Goal: Task Accomplishment & Management: Manage account settings

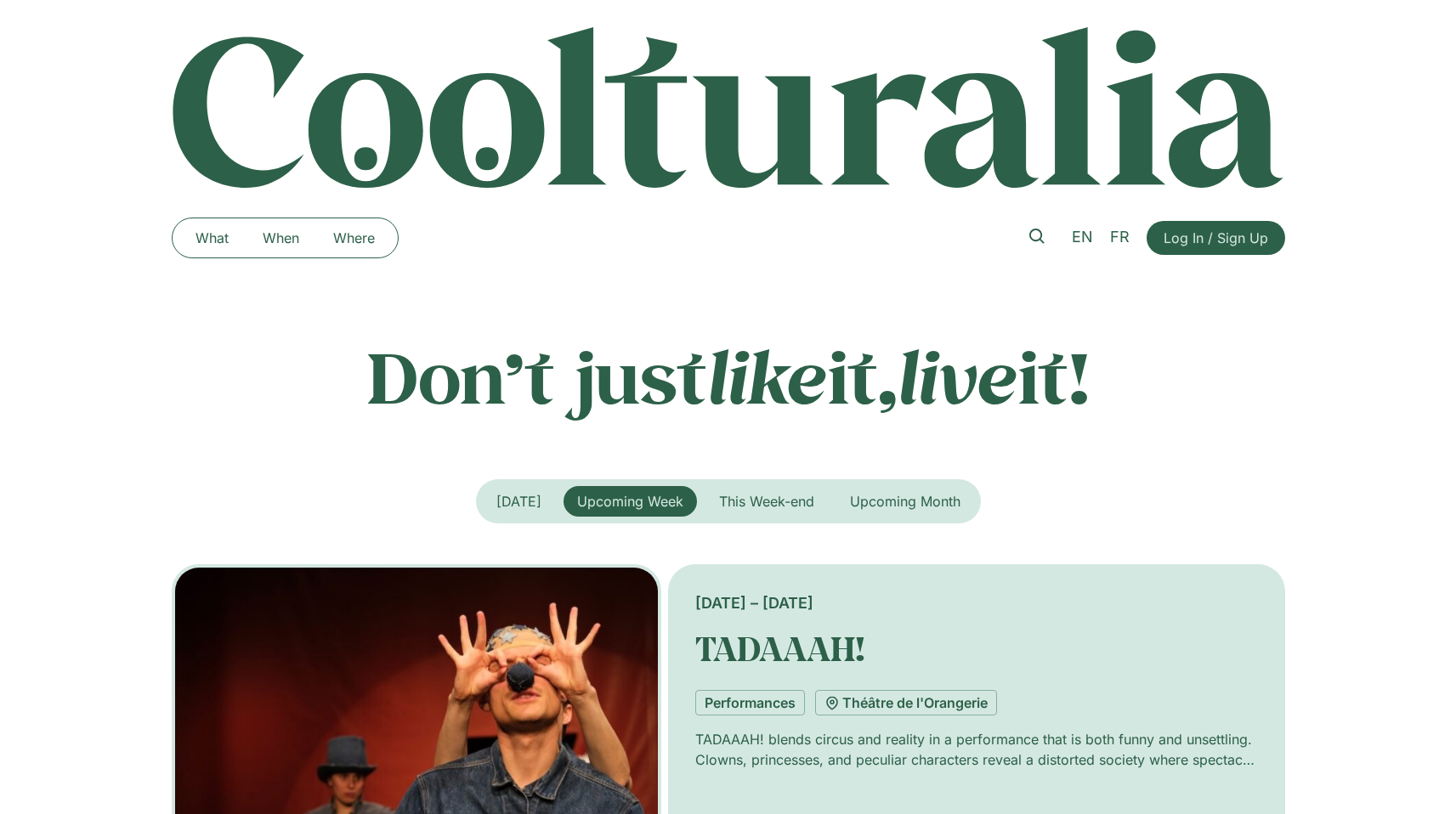
scroll to position [3, 0]
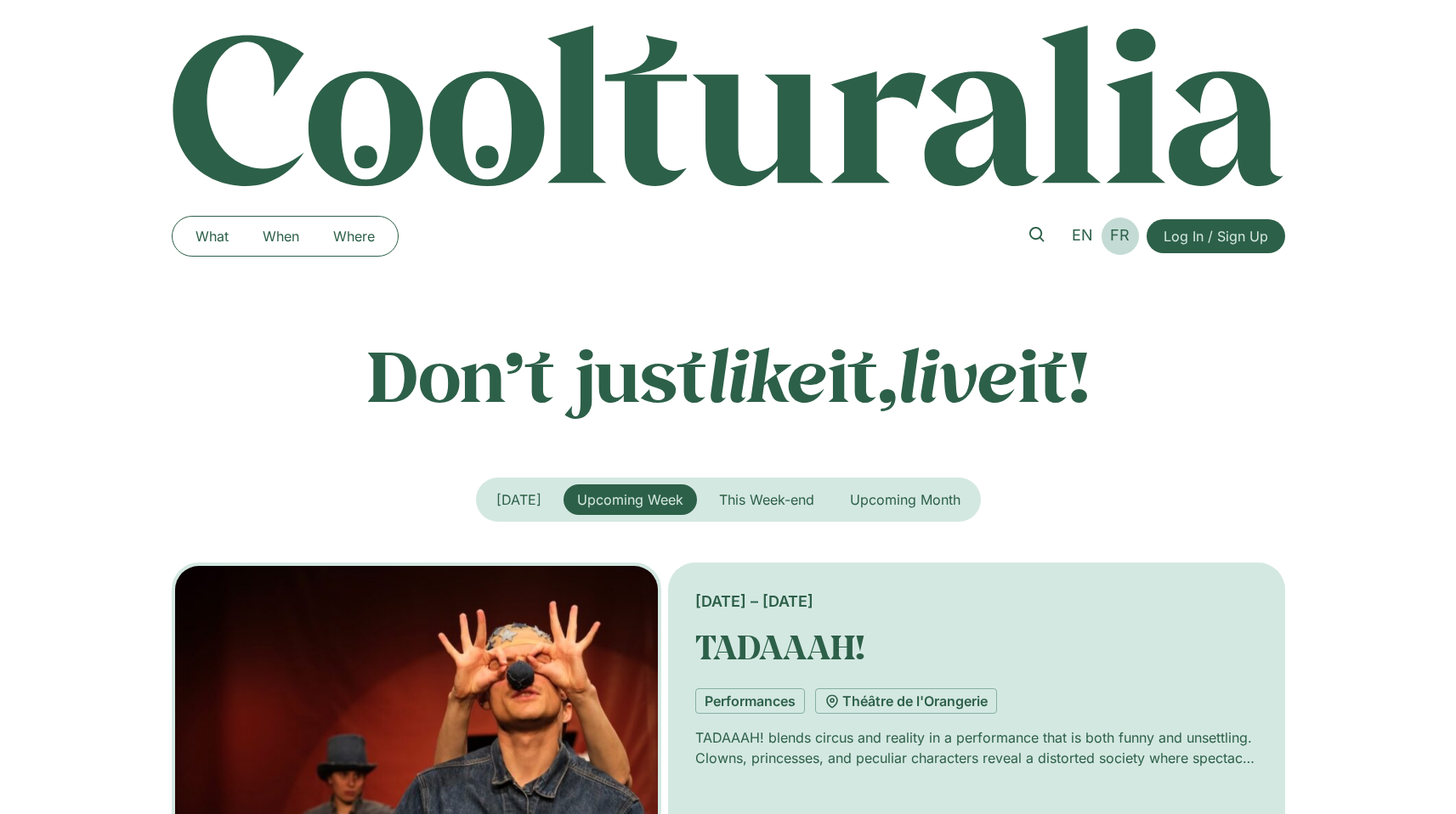
click at [1111, 242] on span "FR" at bounding box center [1119, 235] width 20 height 18
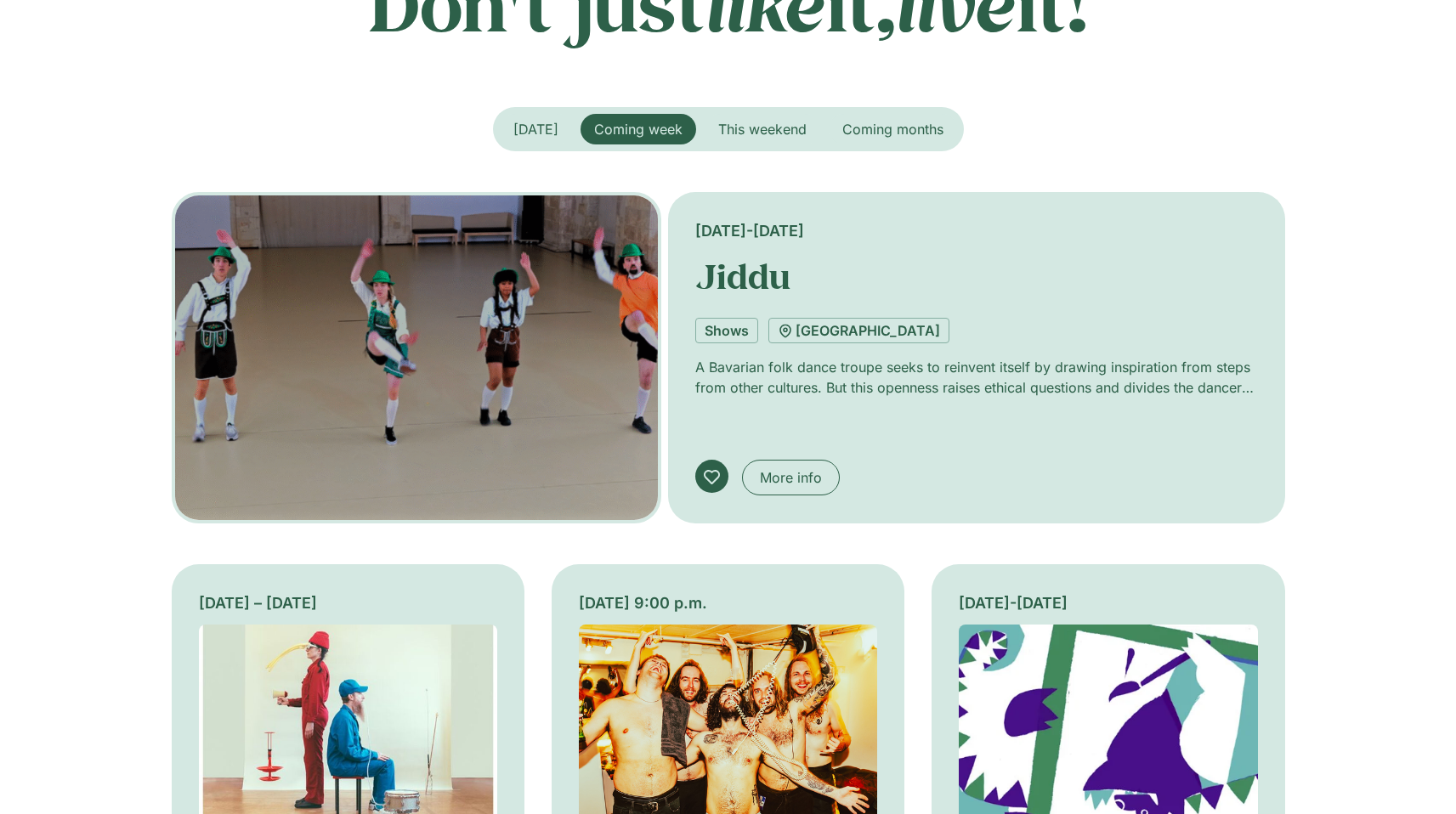
scroll to position [749, 0]
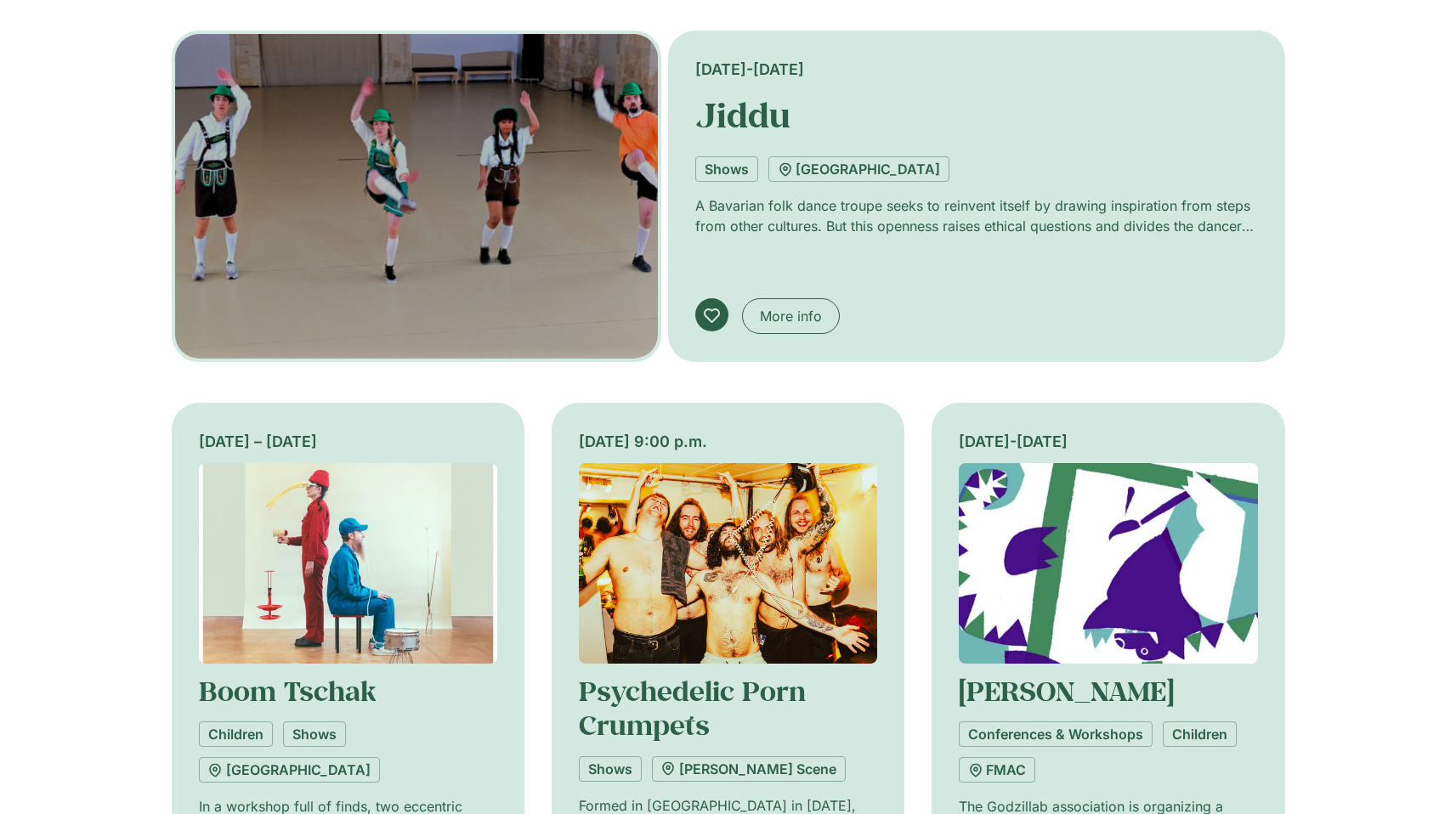
scroll to position [469, 0]
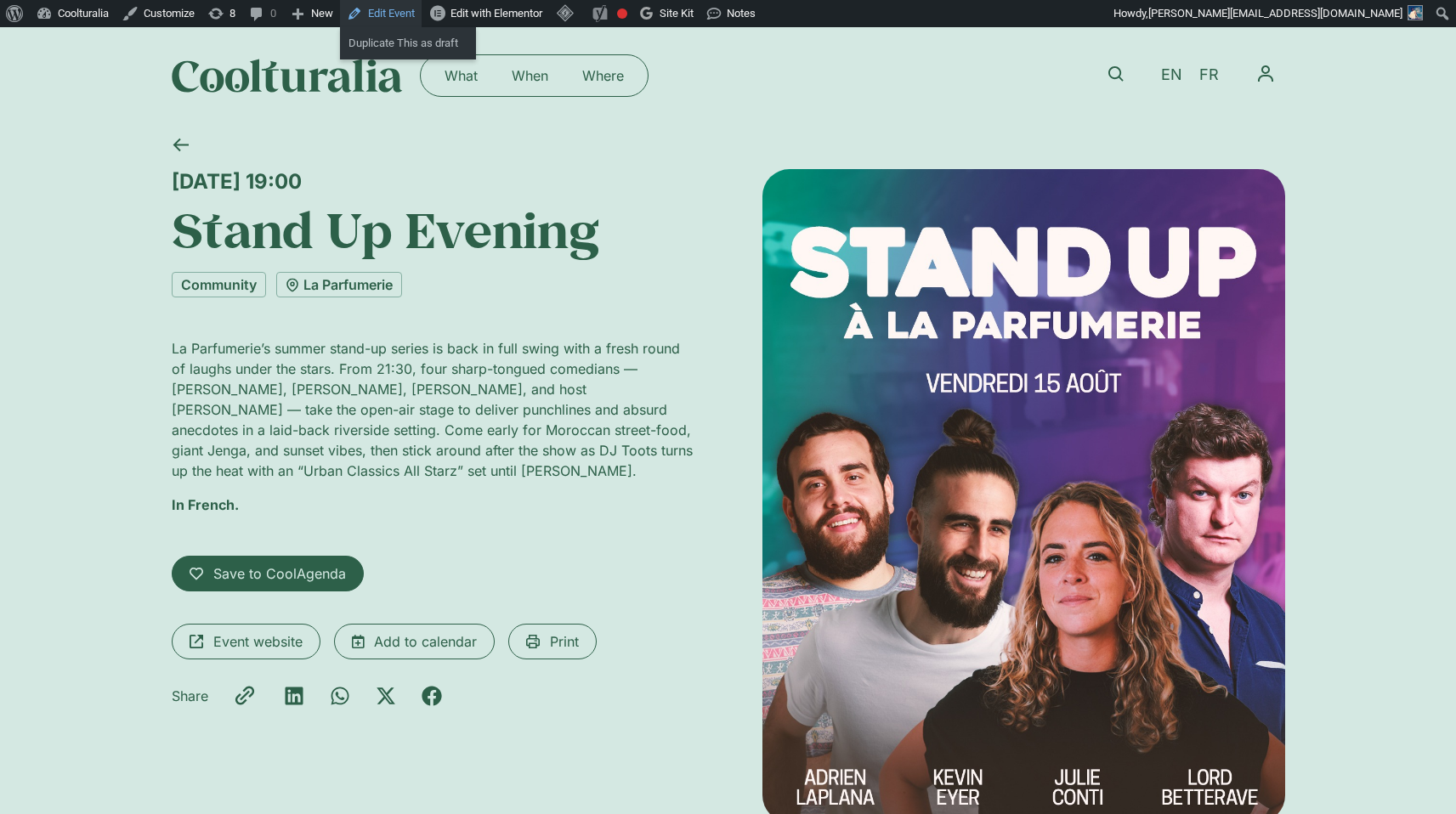
click at [395, 17] on link "Edit Event" at bounding box center [380, 14] width 82 height 27
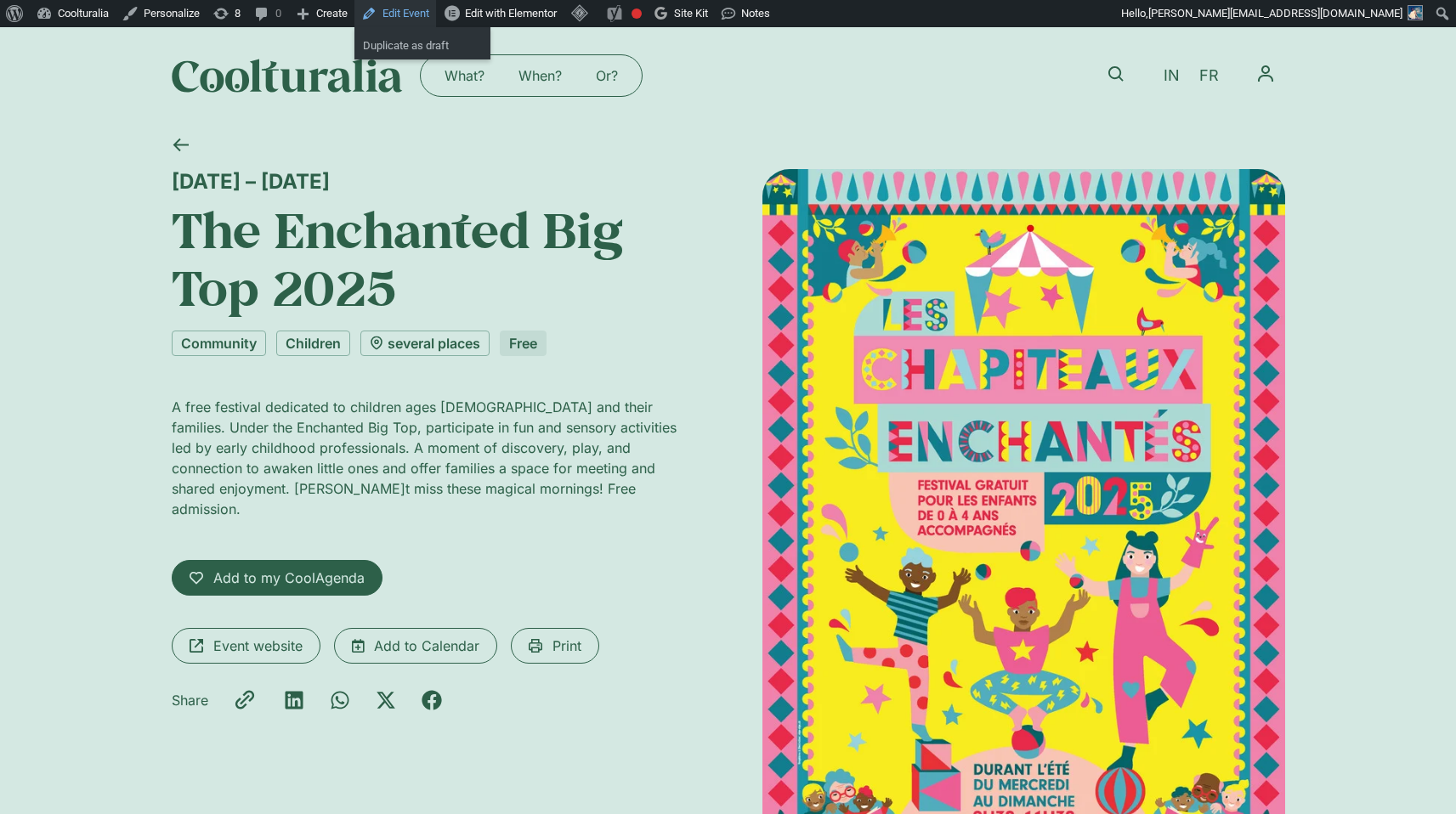
click at [405, 16] on font "Edit Event" at bounding box center [405, 13] width 47 height 13
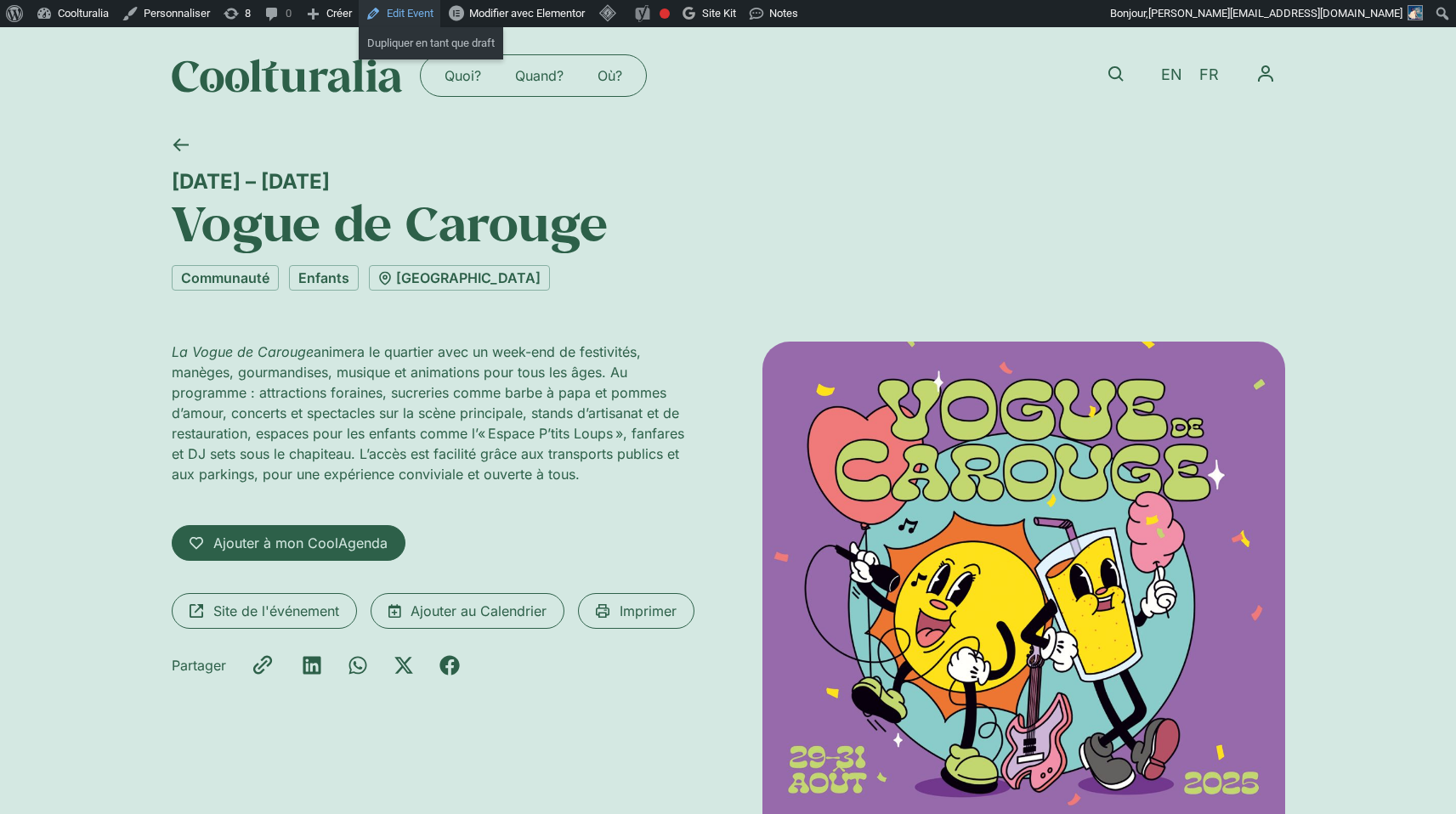
click at [416, 9] on link "Edit Event" at bounding box center [399, 14] width 82 height 27
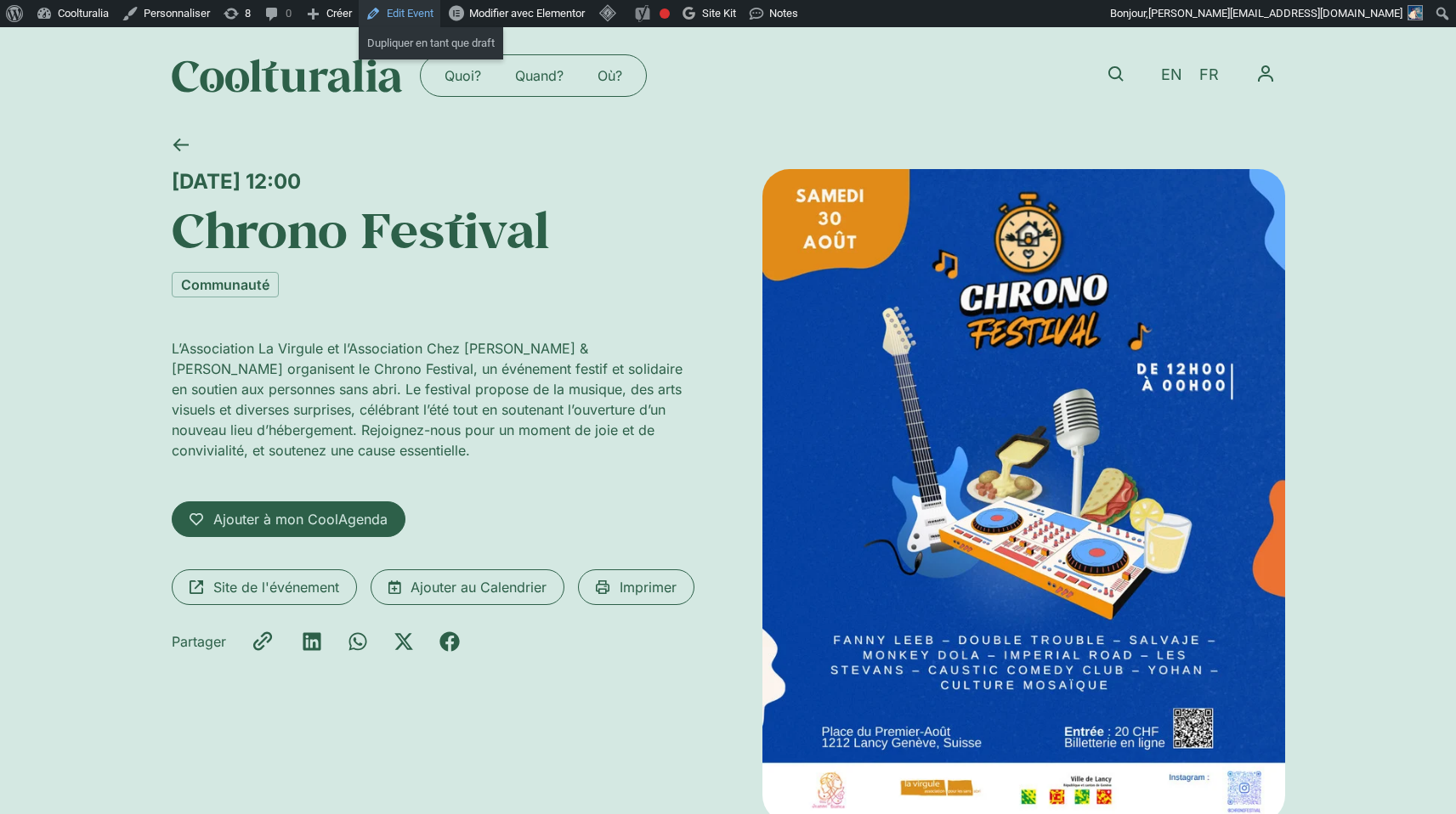
click at [407, 13] on link "Edit Event" at bounding box center [399, 14] width 82 height 27
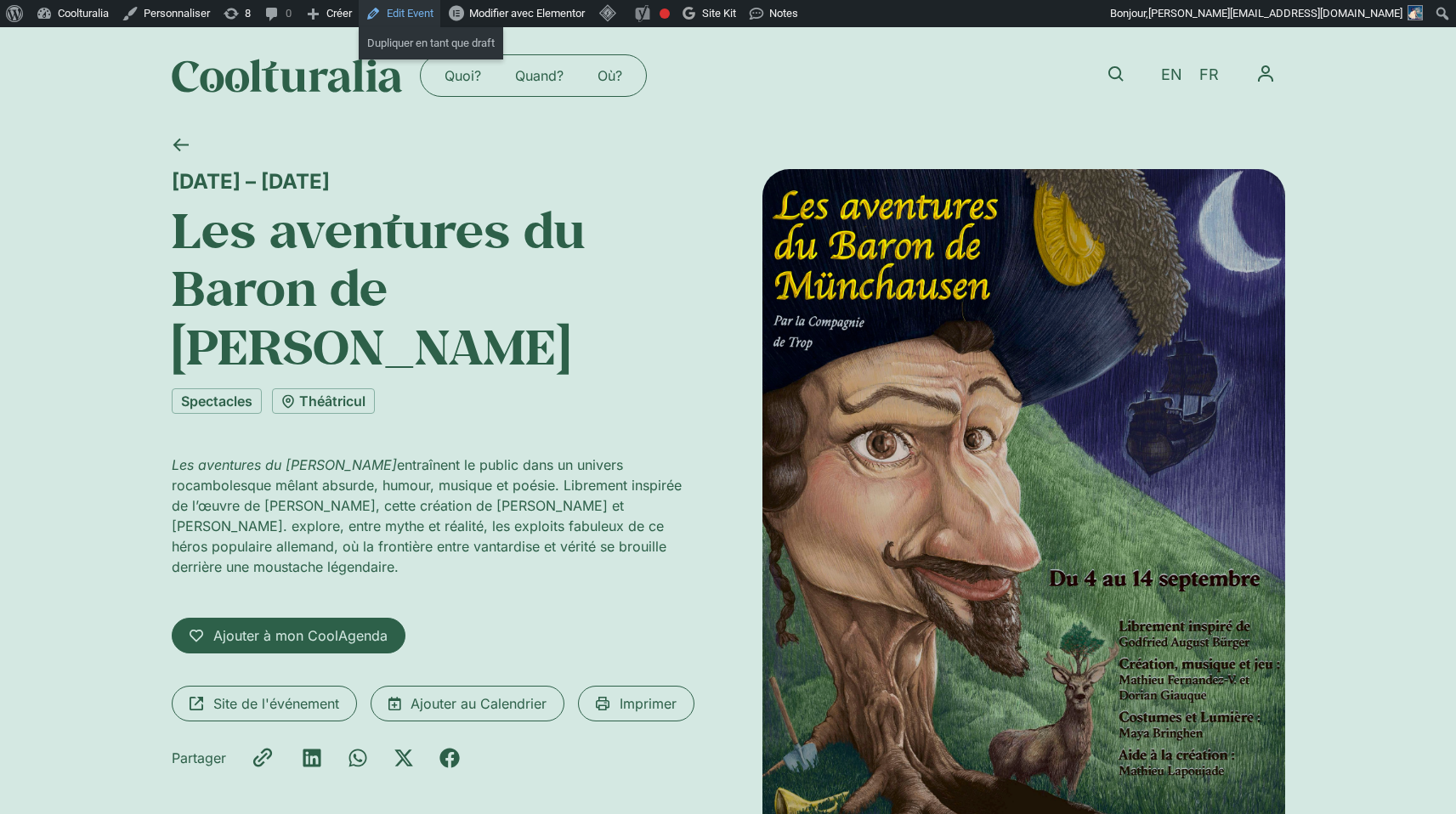
click at [412, 9] on link "Edit Event" at bounding box center [399, 14] width 82 height 27
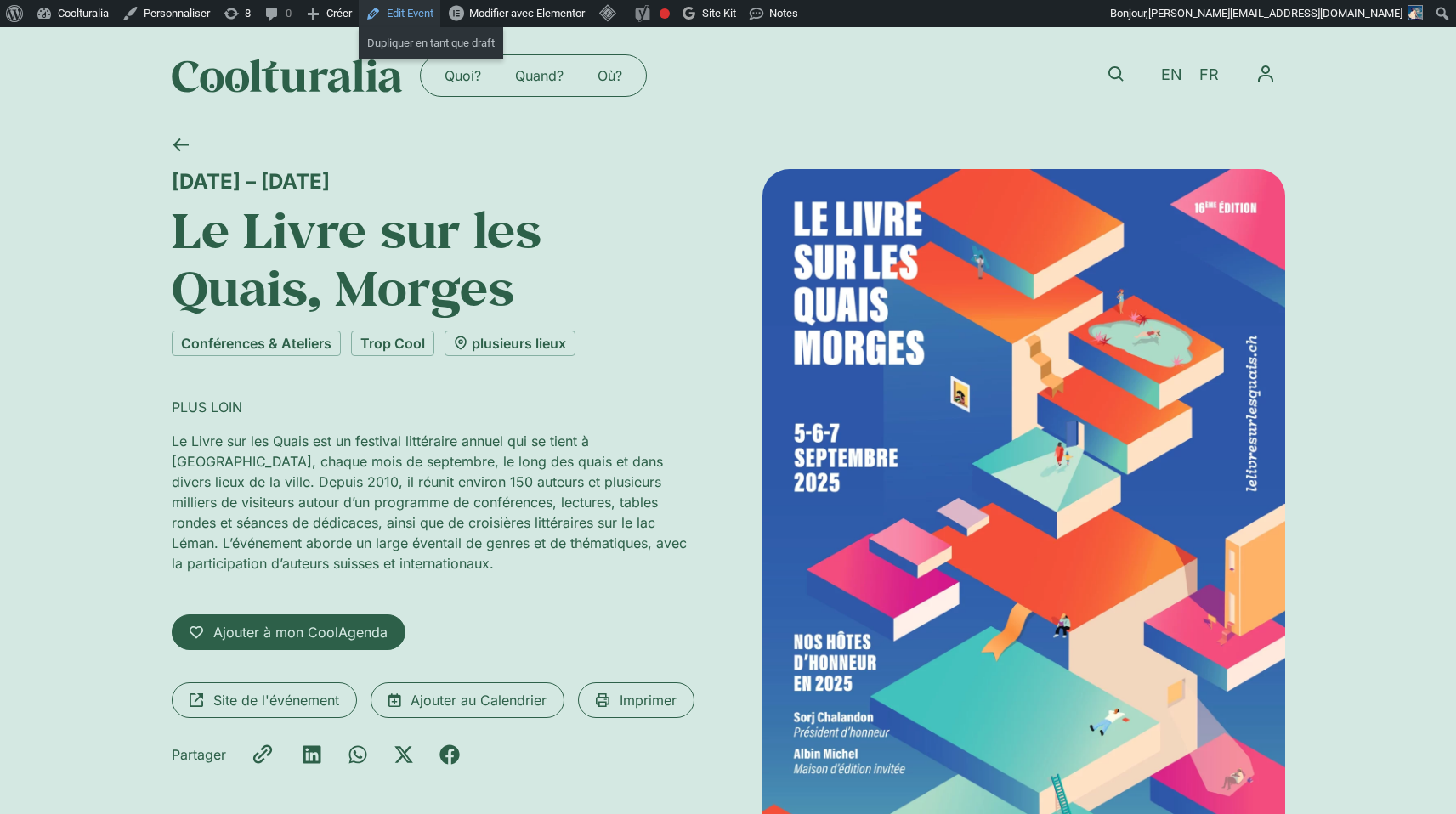
click at [425, 14] on link "Edit Event" at bounding box center [399, 14] width 82 height 27
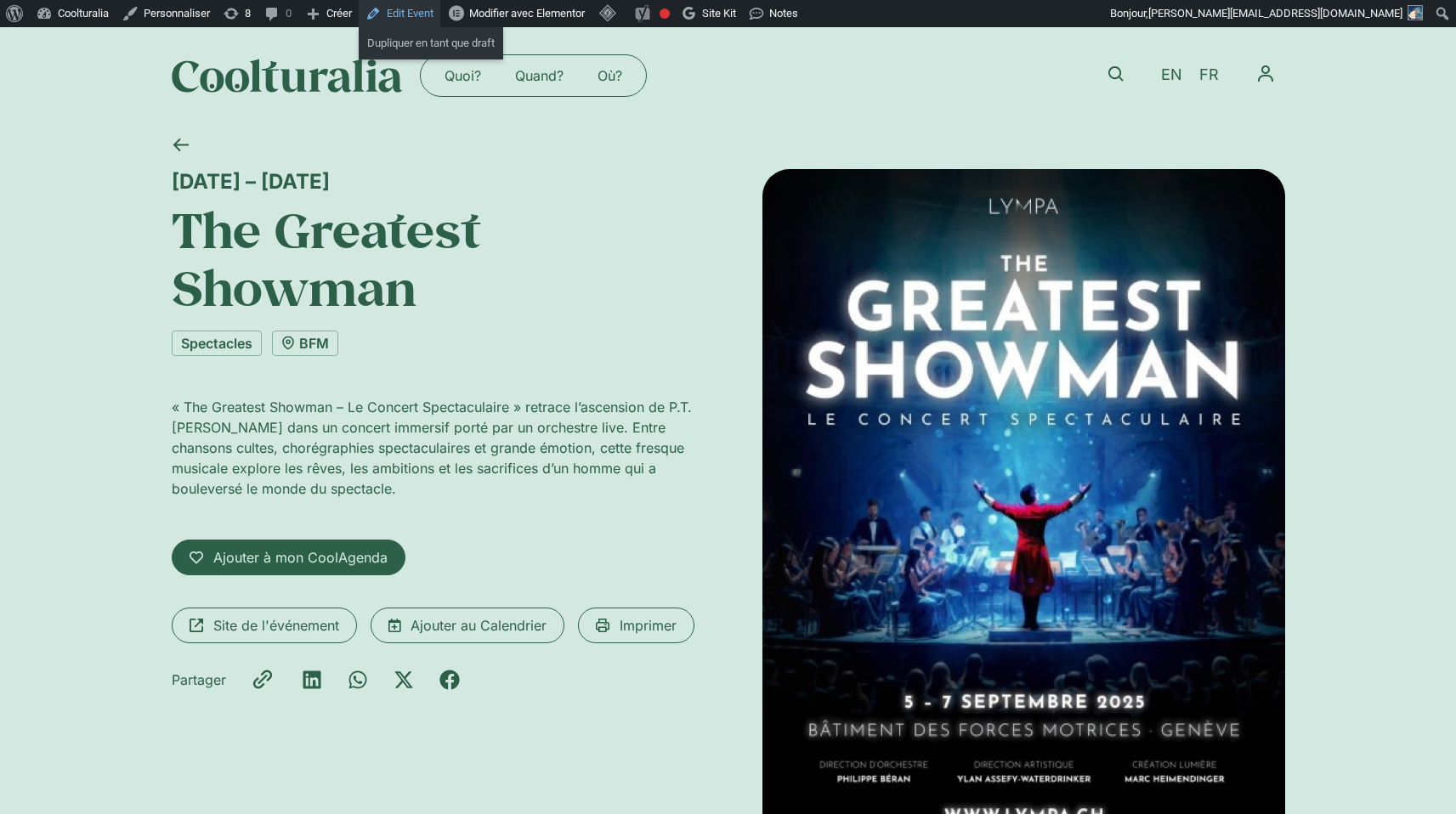
click at [415, 12] on link "Edit Event" at bounding box center [399, 14] width 82 height 27
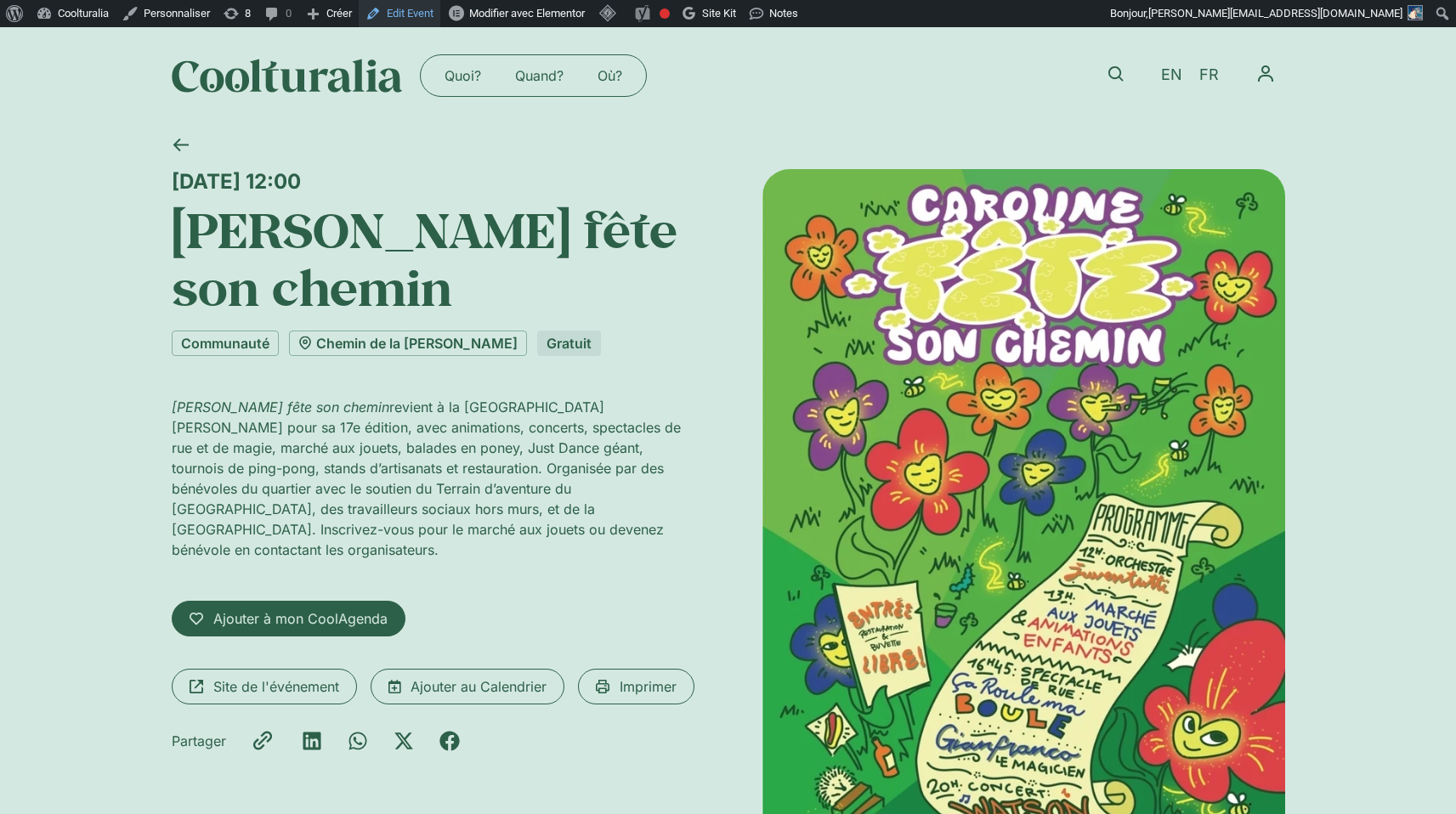
click at [413, 13] on link "Edit Event" at bounding box center [399, 14] width 82 height 27
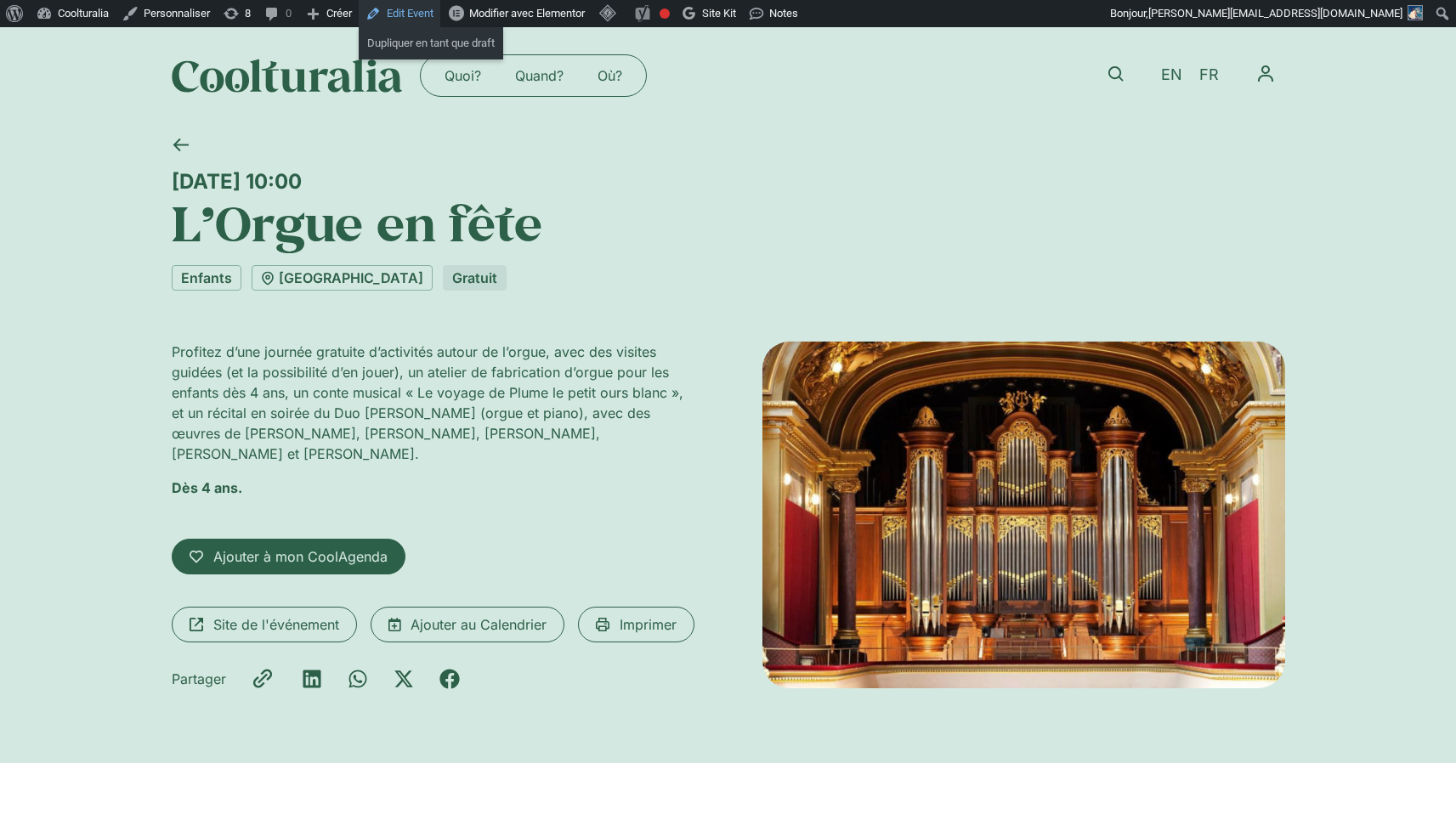
click at [414, 16] on link "Edit Event" at bounding box center [399, 14] width 82 height 27
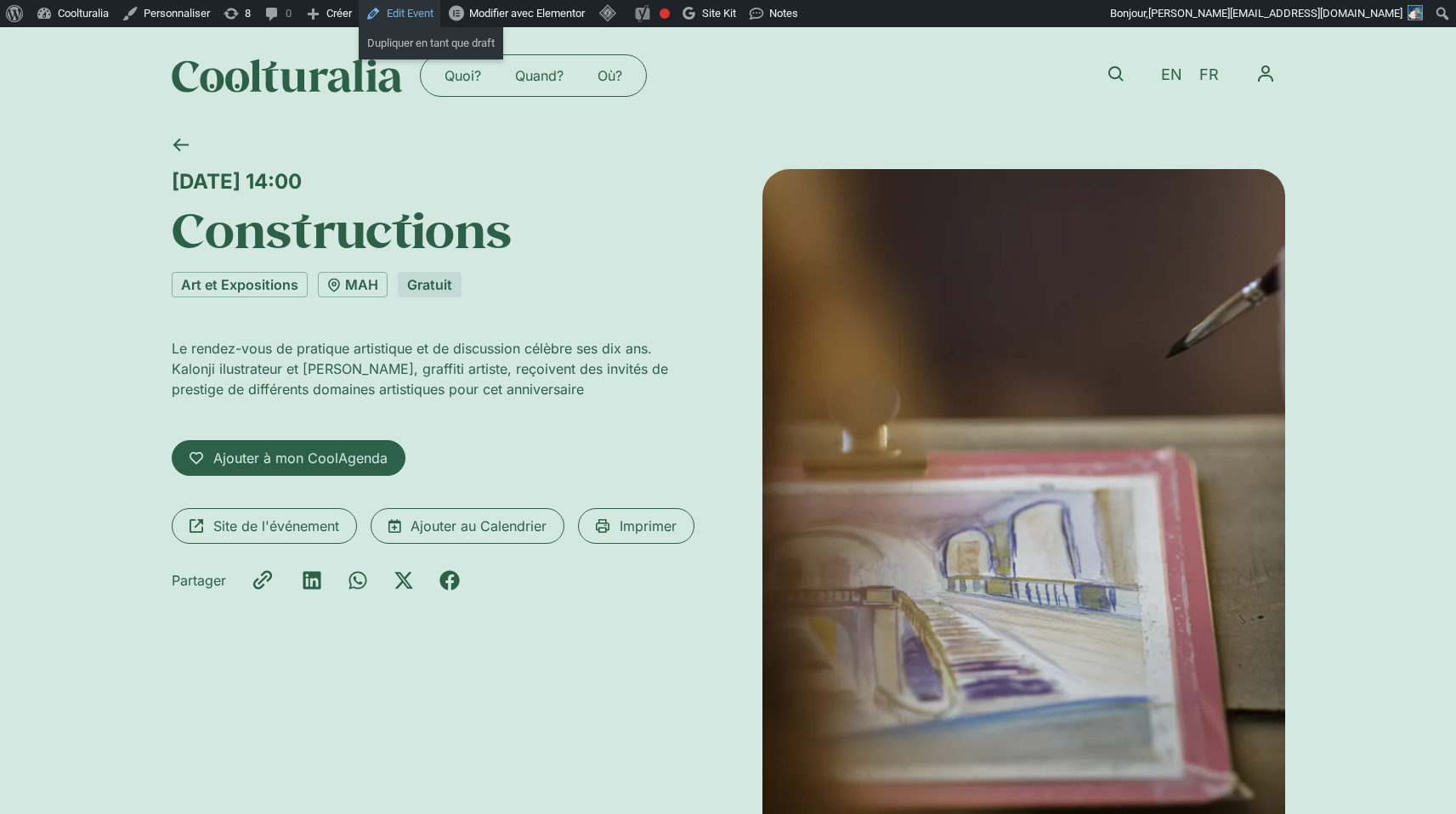
click at [400, 14] on link "Edit Event" at bounding box center [399, 14] width 82 height 27
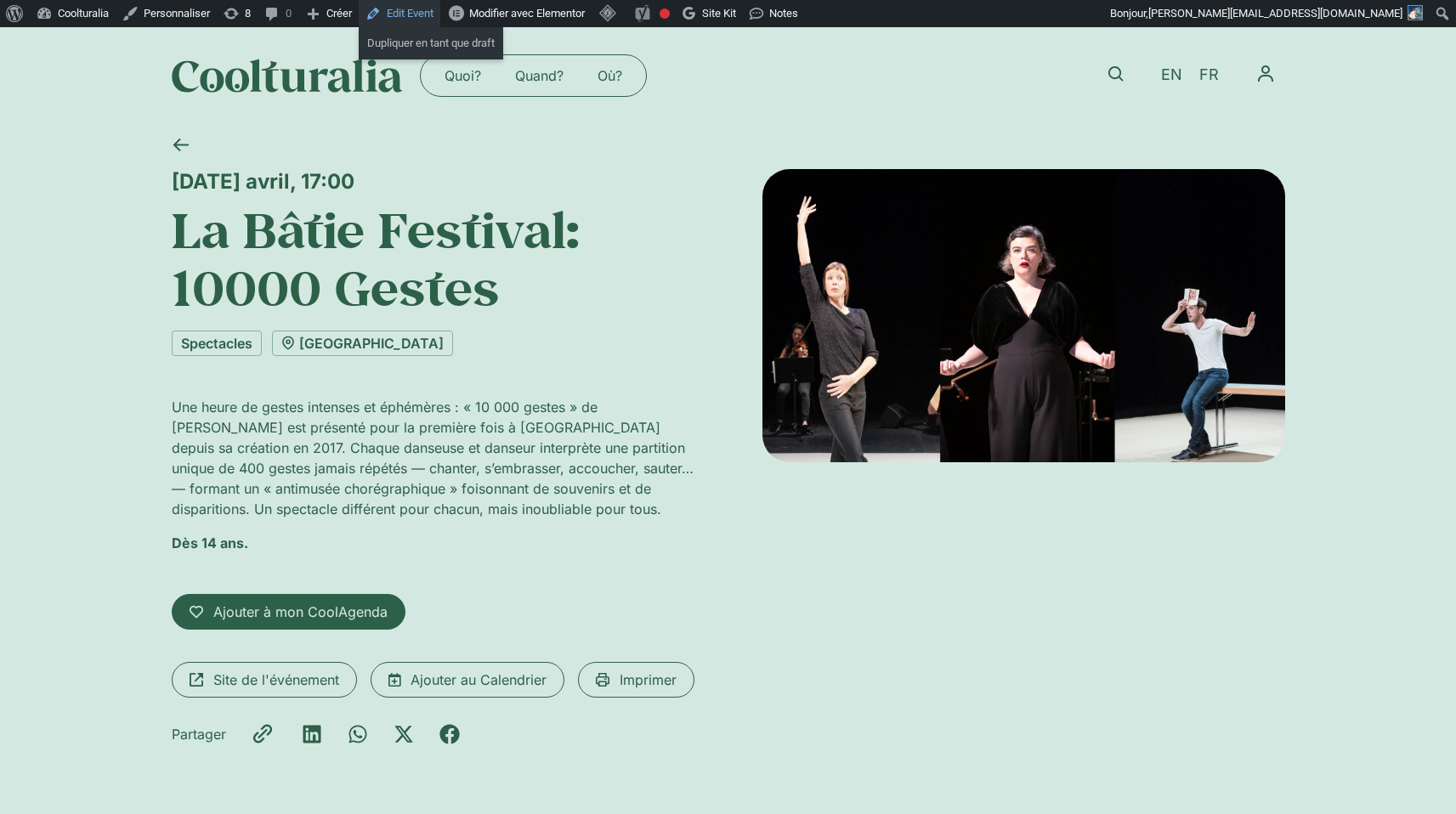
click at [424, 12] on link "Edit Event" at bounding box center [399, 14] width 82 height 27
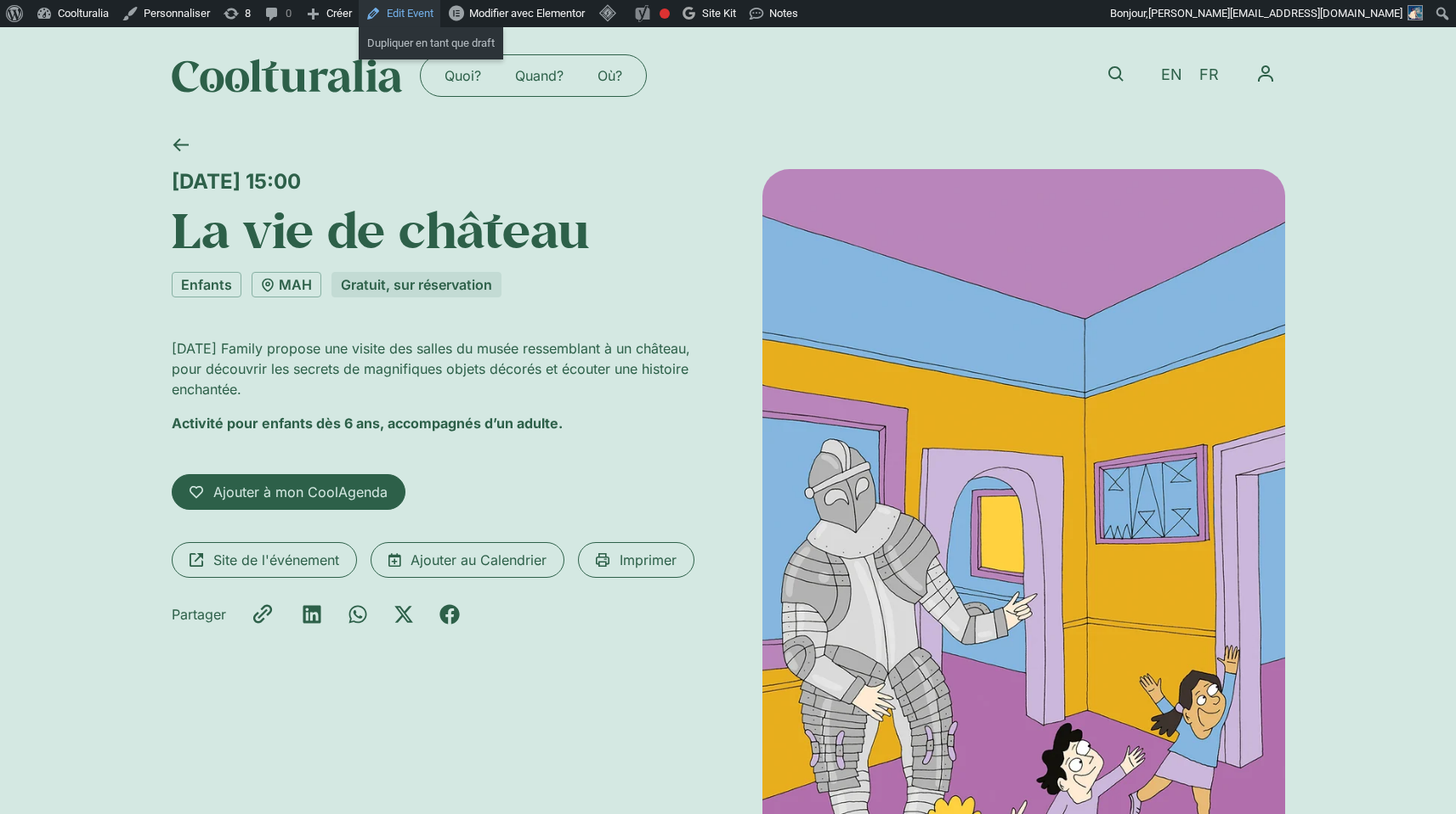
click at [421, 14] on link "Edit Event" at bounding box center [399, 14] width 82 height 27
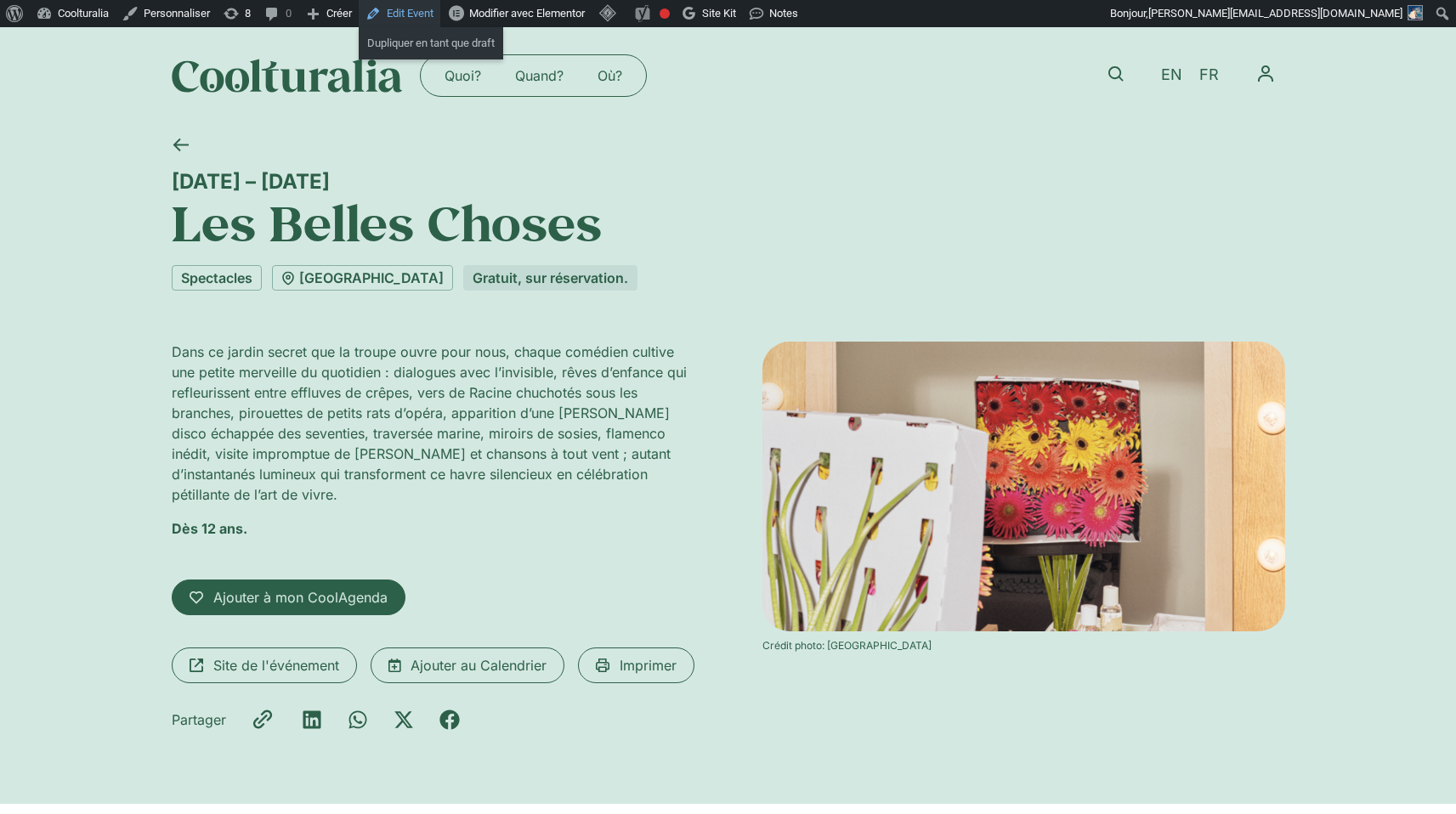
click at [403, 16] on link "Edit Event" at bounding box center [399, 14] width 82 height 27
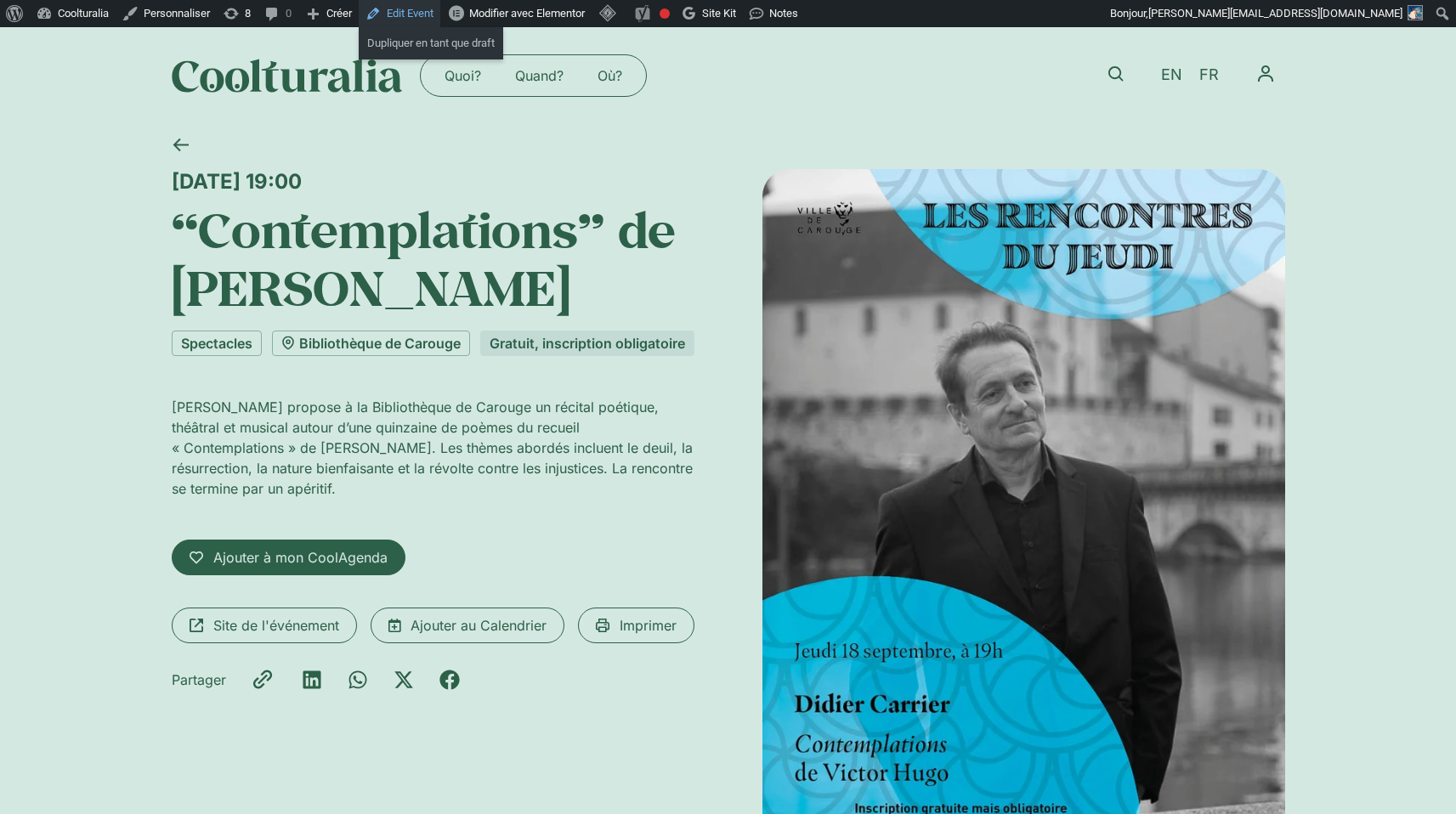
click at [403, 12] on link "Edit Event" at bounding box center [399, 14] width 82 height 27
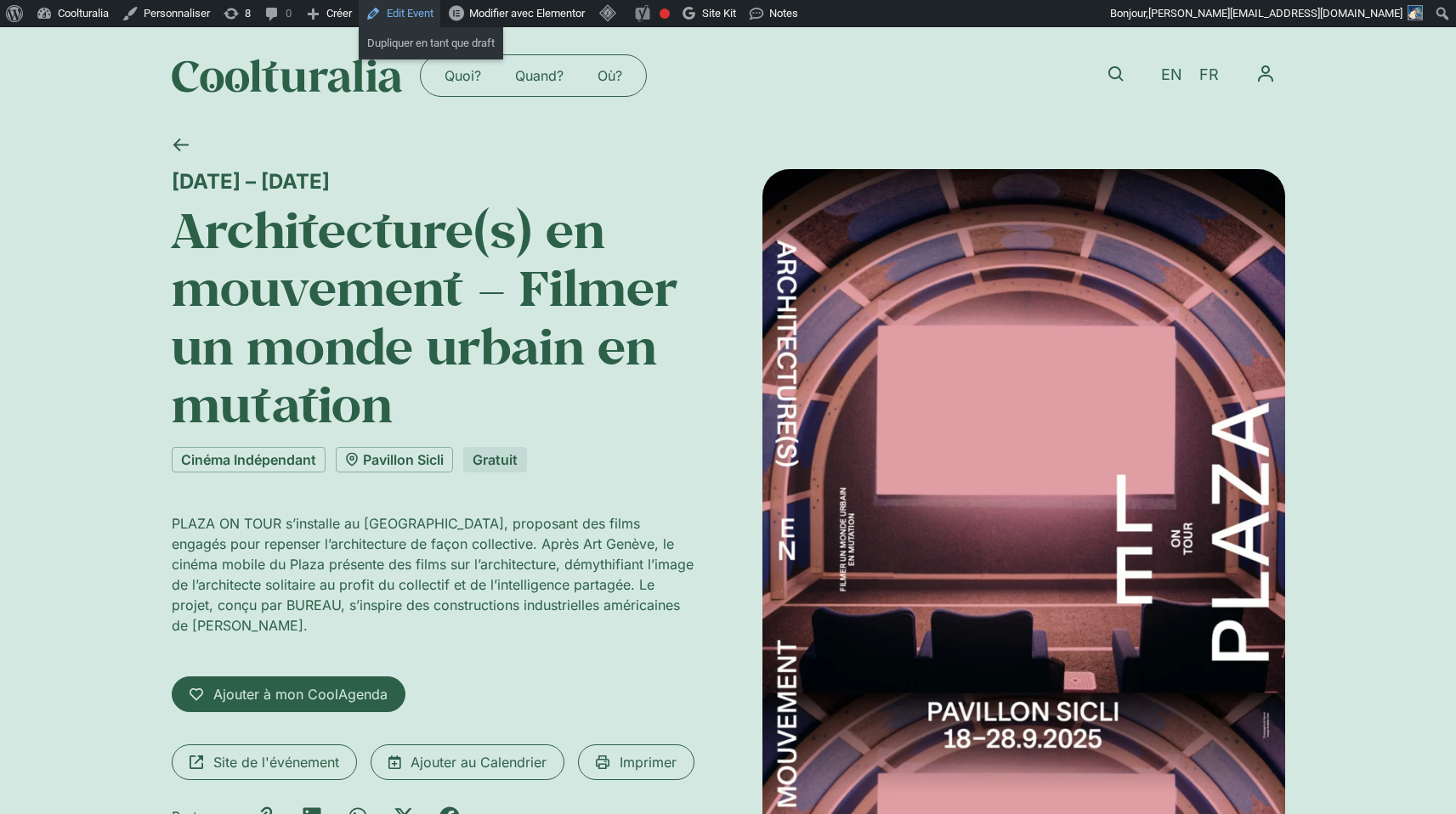
click at [421, 13] on link "Edit Event" at bounding box center [399, 14] width 82 height 27
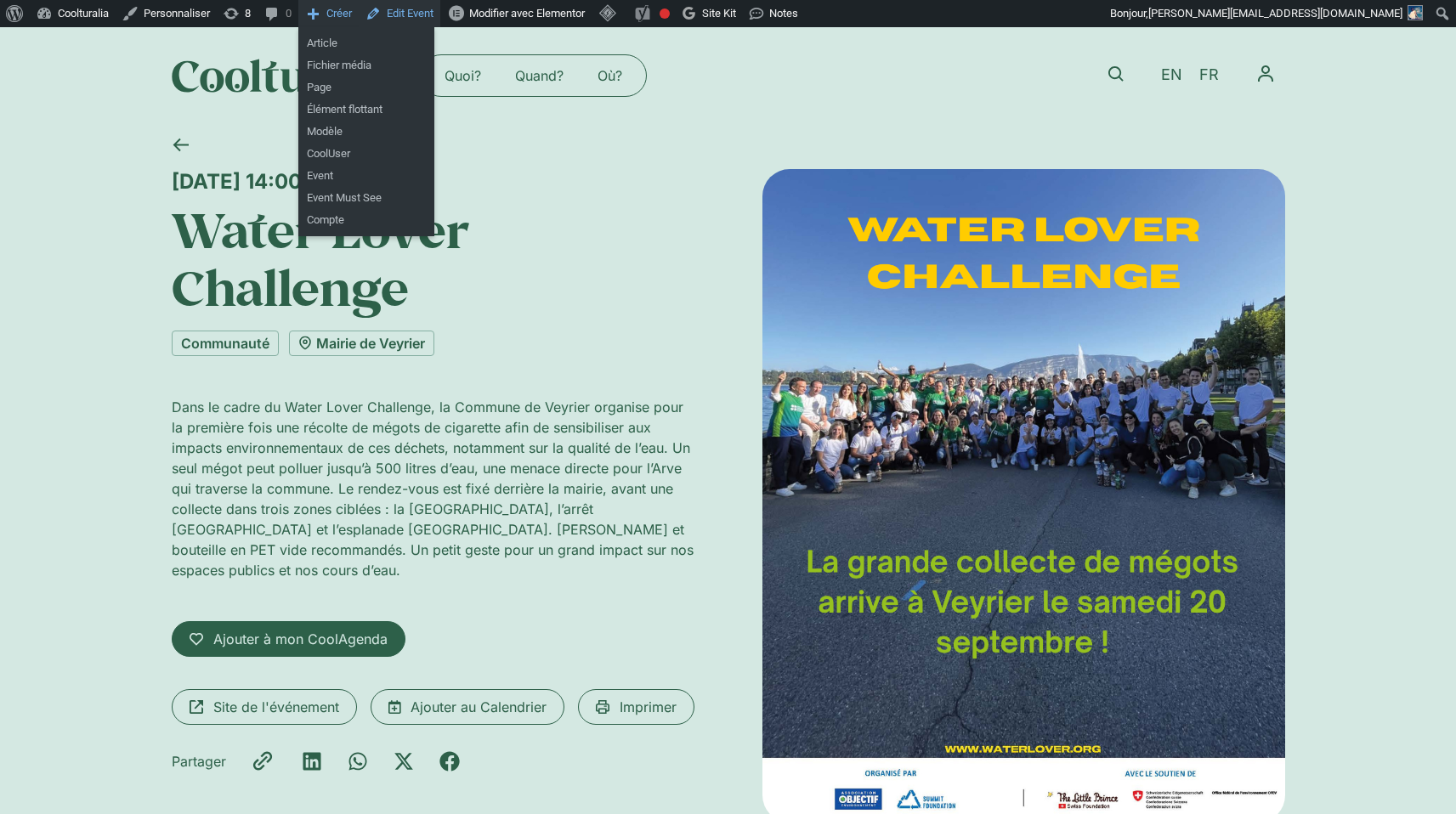
click at [416, 10] on link "Edit Event" at bounding box center [399, 14] width 82 height 27
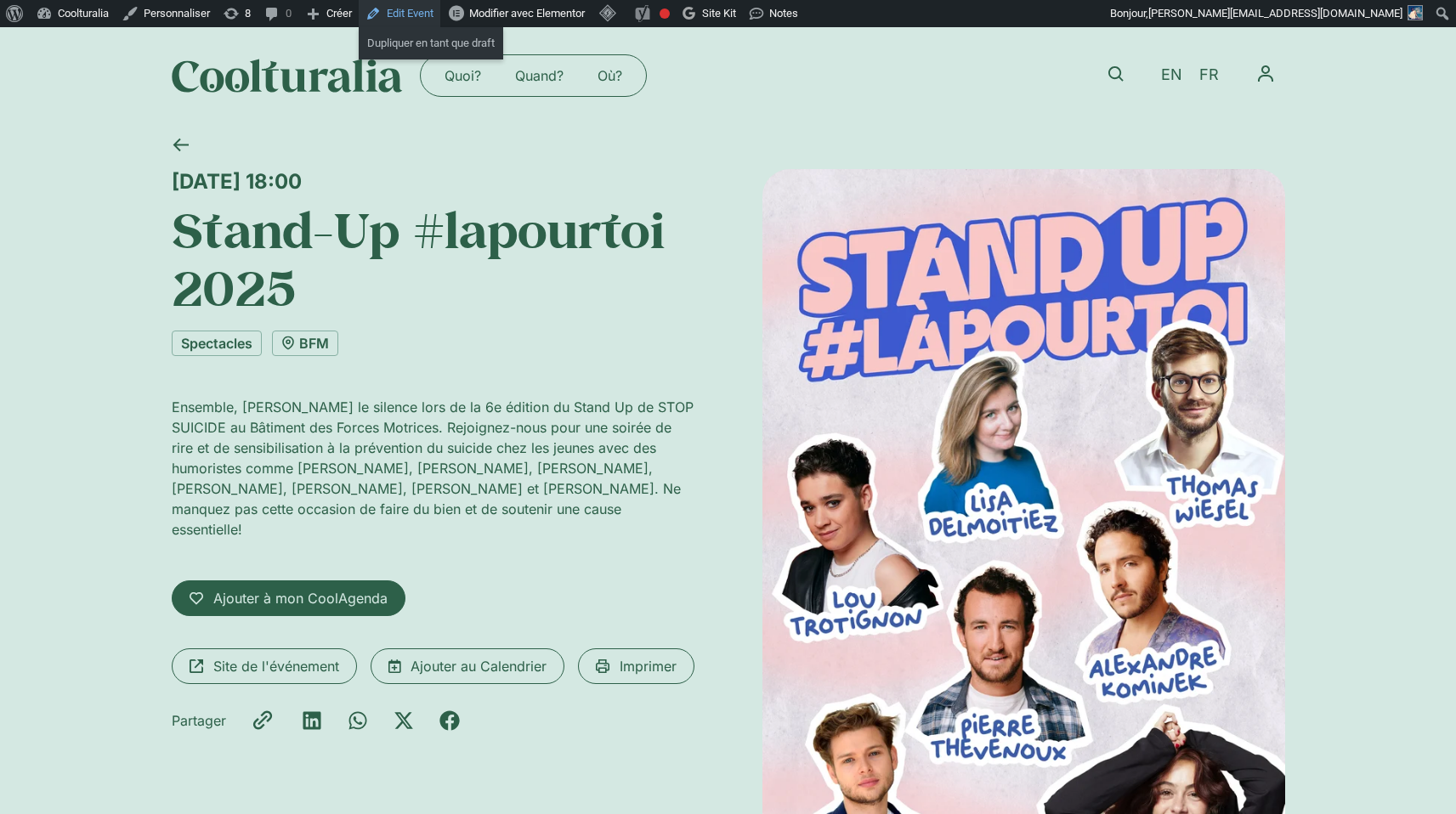
click at [429, 12] on link "Edit Event" at bounding box center [399, 14] width 82 height 27
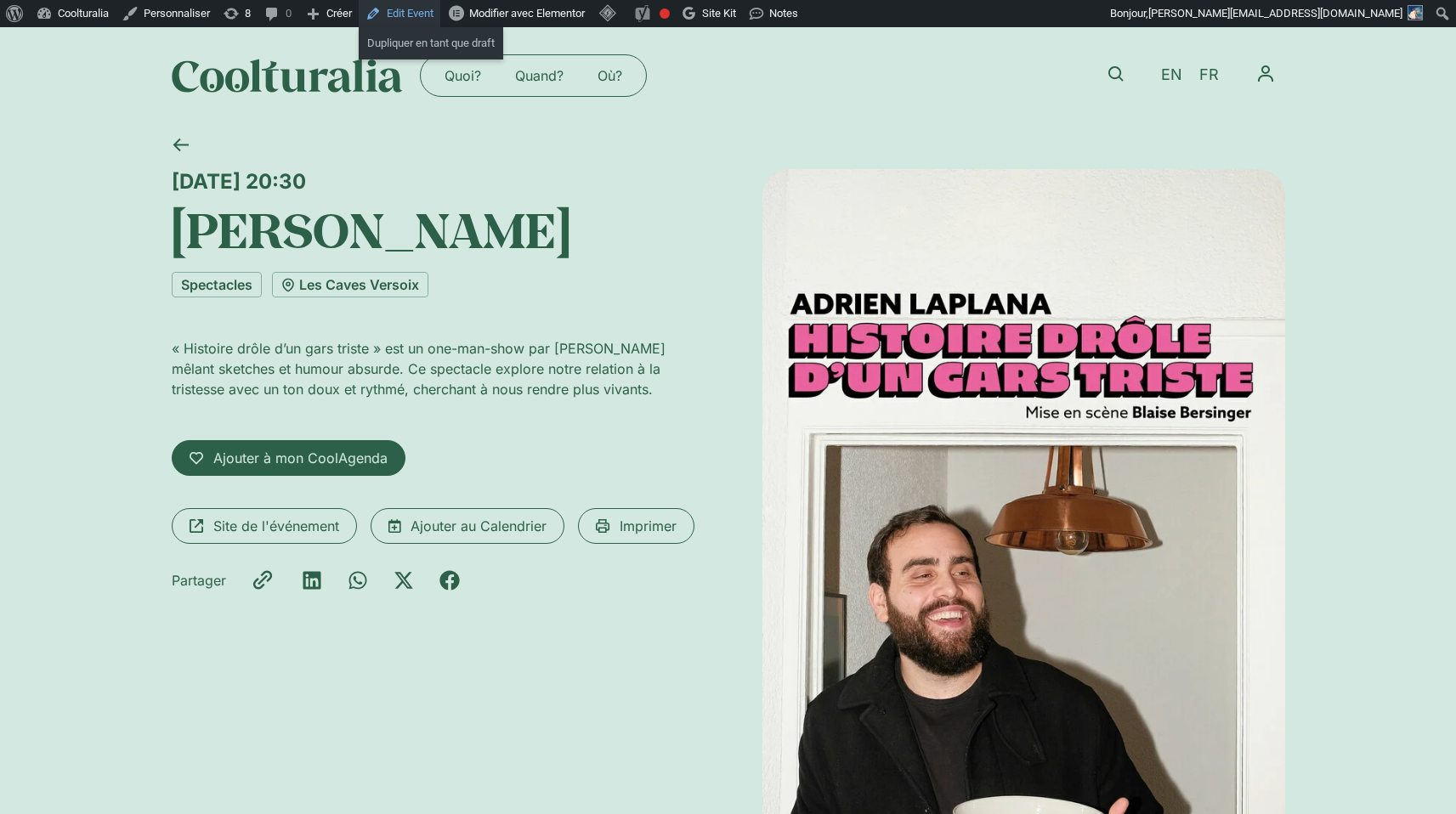
click at [414, 17] on link "Edit Event" at bounding box center [399, 14] width 82 height 27
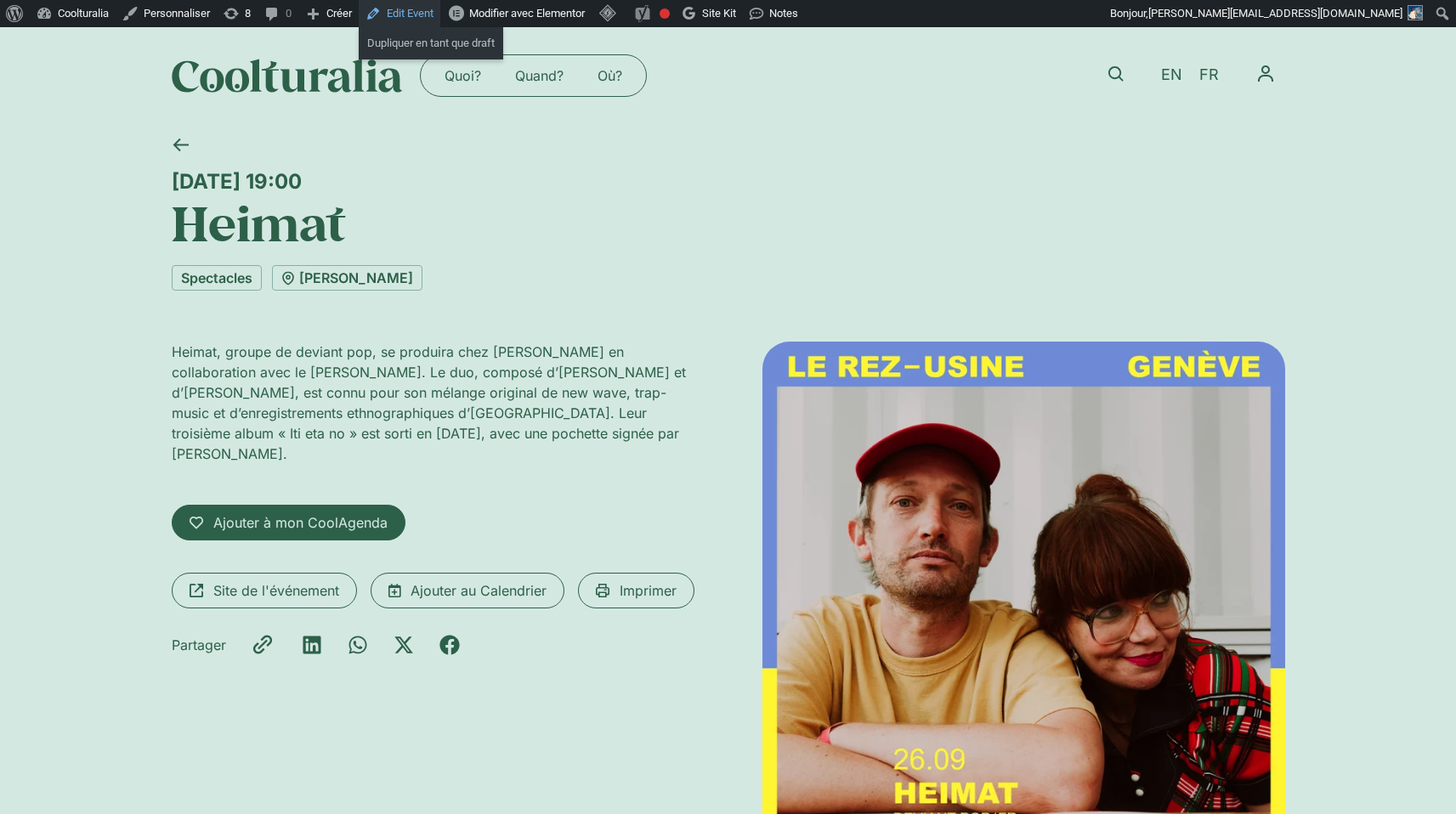
click at [419, 14] on link "Edit Event" at bounding box center [399, 14] width 82 height 27
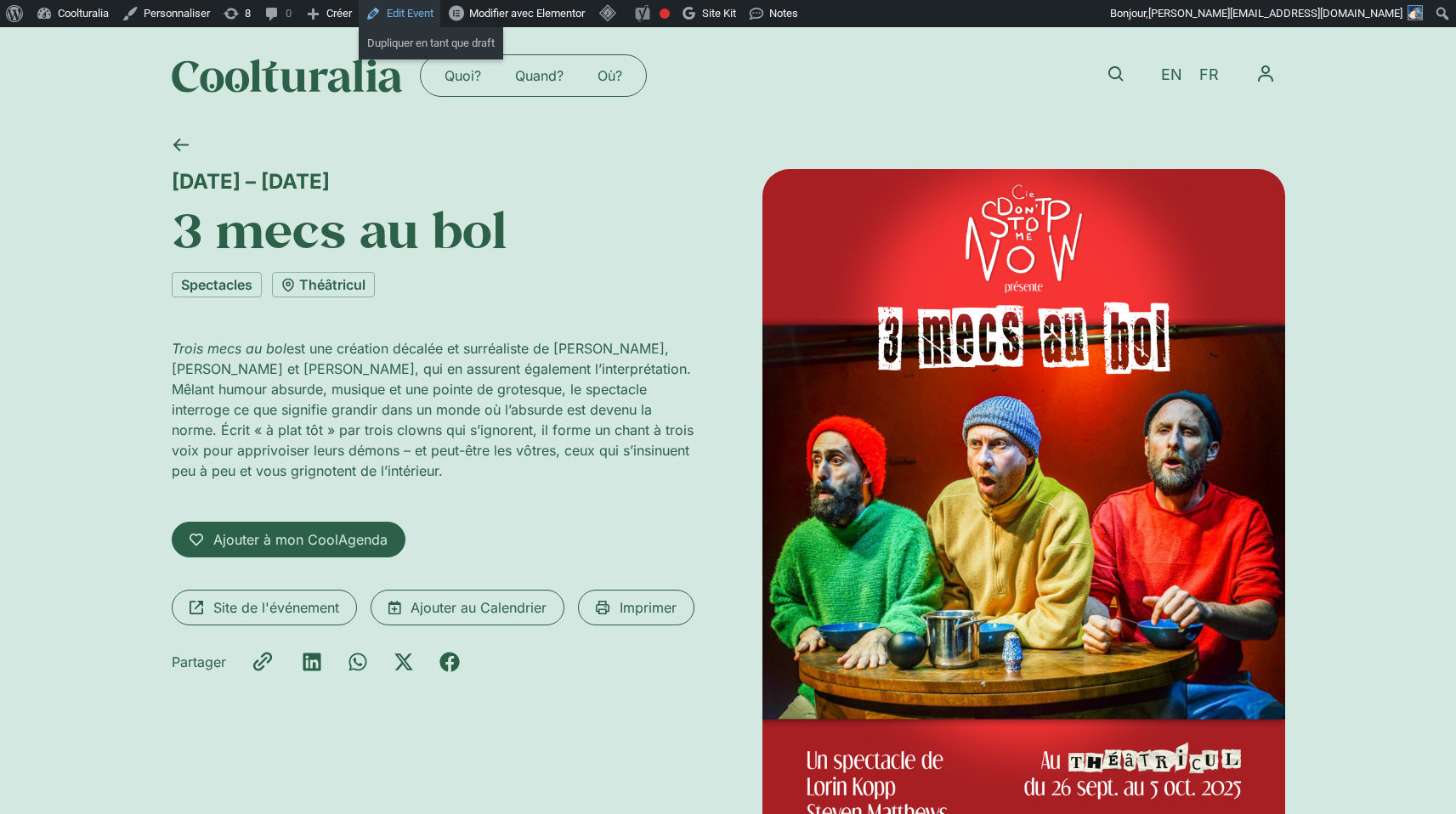
click at [438, 15] on link "Edit Event" at bounding box center [399, 14] width 82 height 27
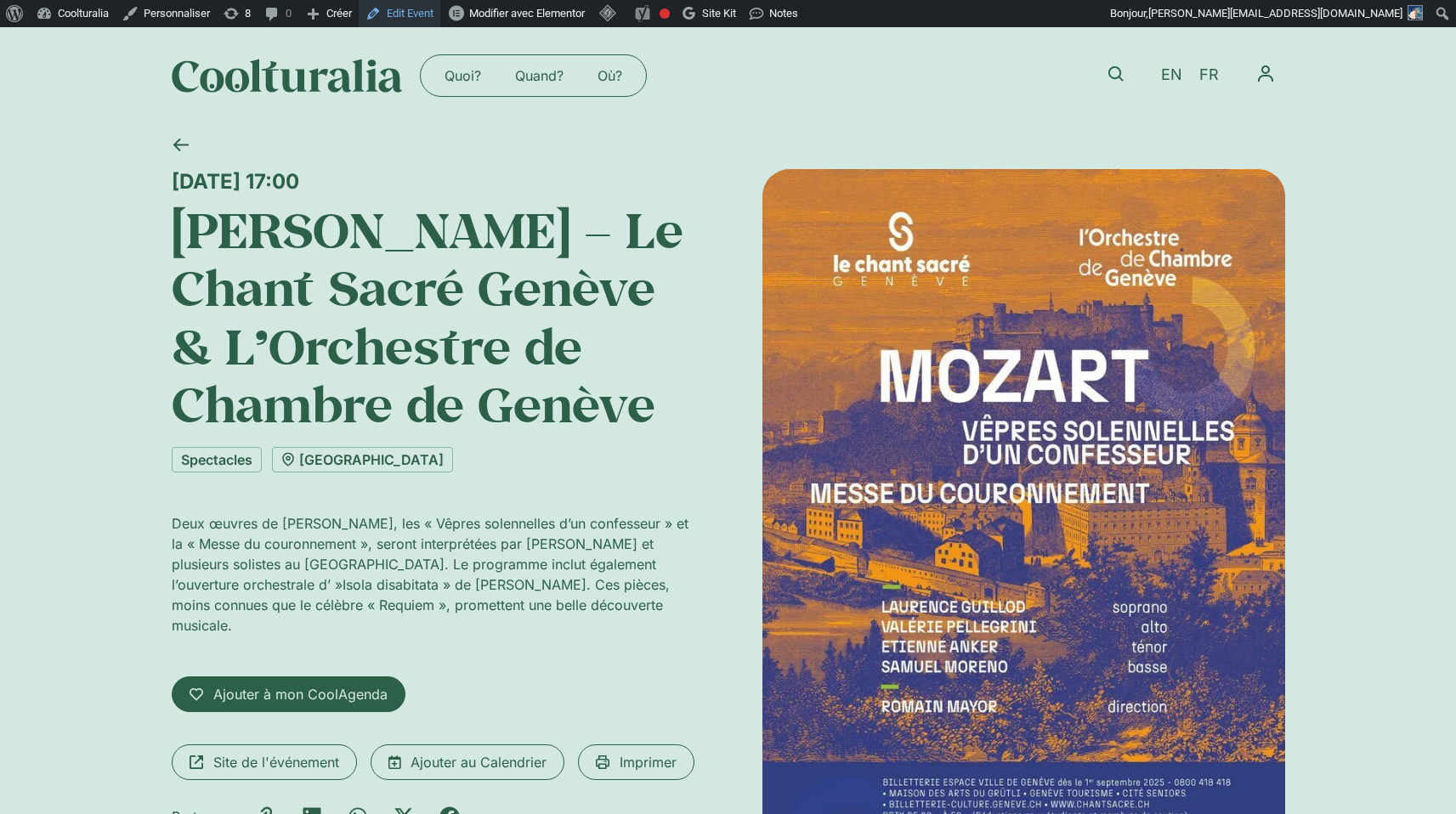
click at [403, 13] on link "Edit Event" at bounding box center [399, 14] width 82 height 27
